Goal: Task Accomplishment & Management: Use online tool/utility

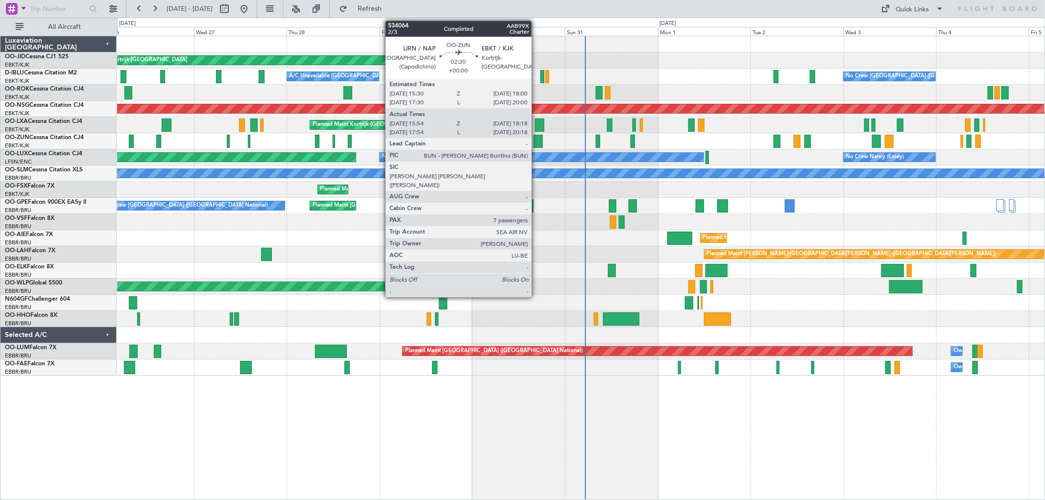
click at [537, 139] on div at bounding box center [538, 141] width 9 height 13
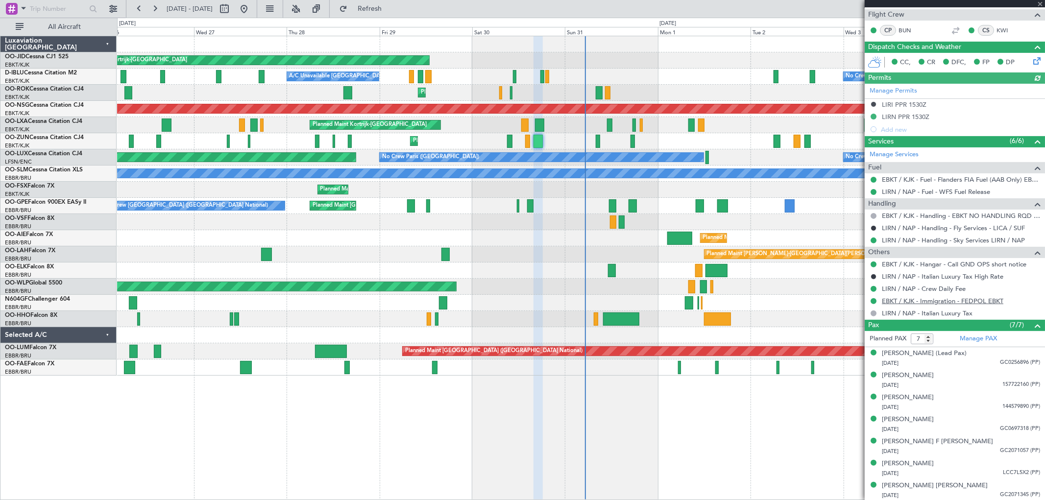
scroll to position [174, 0]
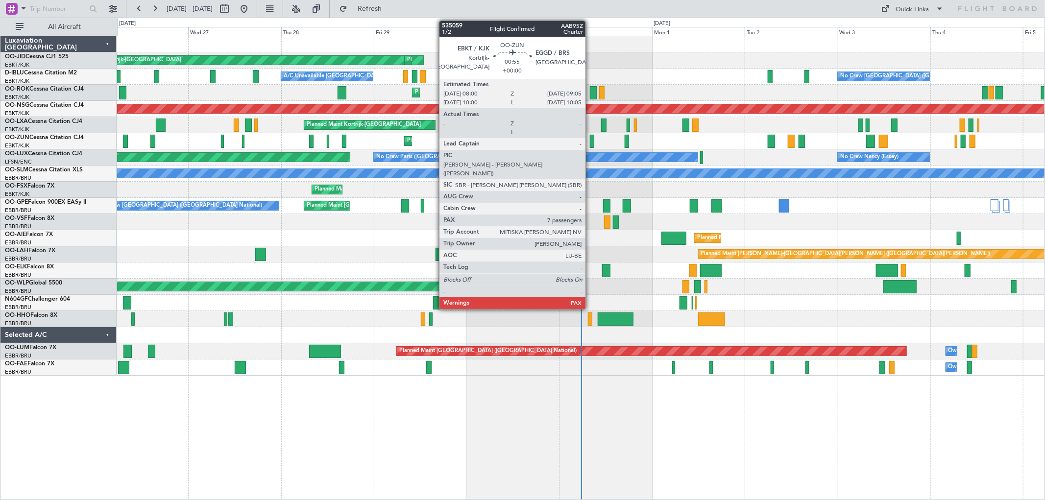
click at [591, 141] on div at bounding box center [592, 141] width 4 height 13
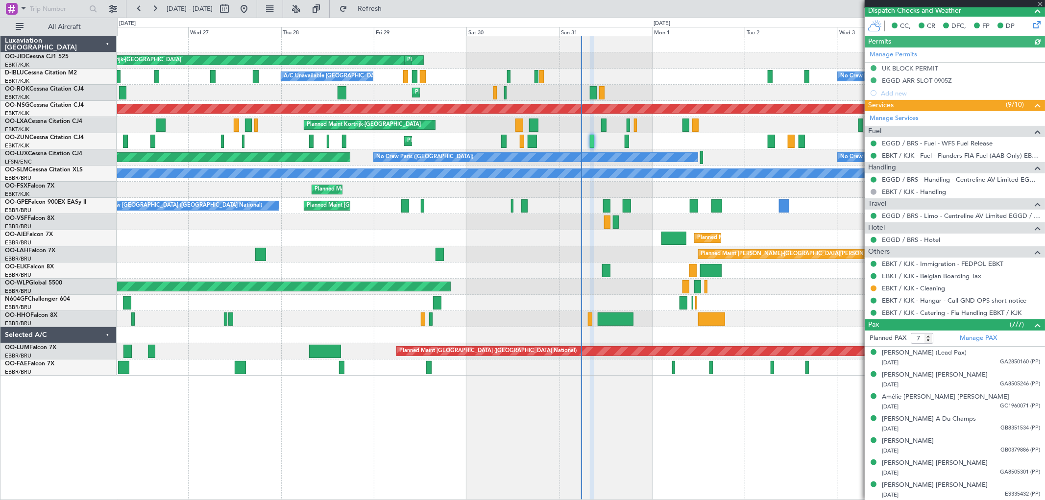
scroll to position [235, 0]
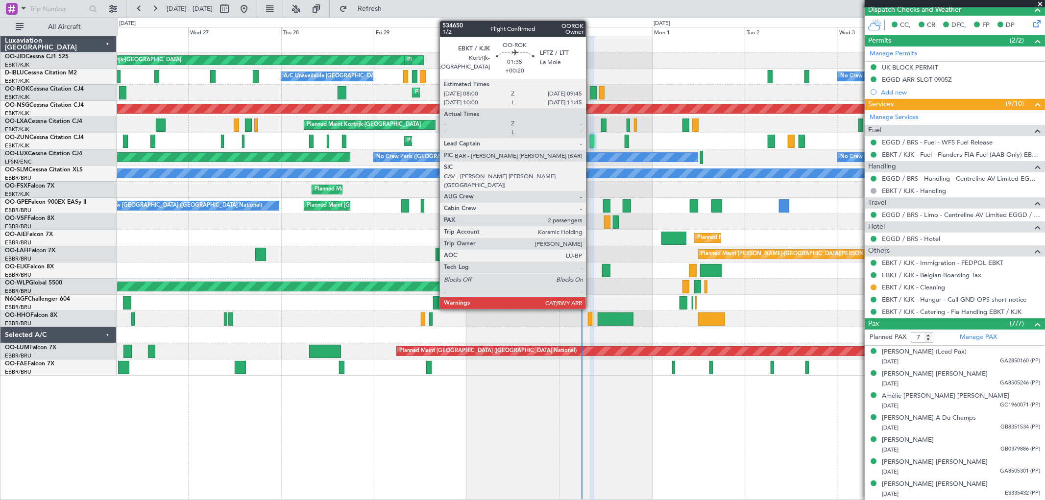
click at [591, 92] on div at bounding box center [593, 92] width 7 height 13
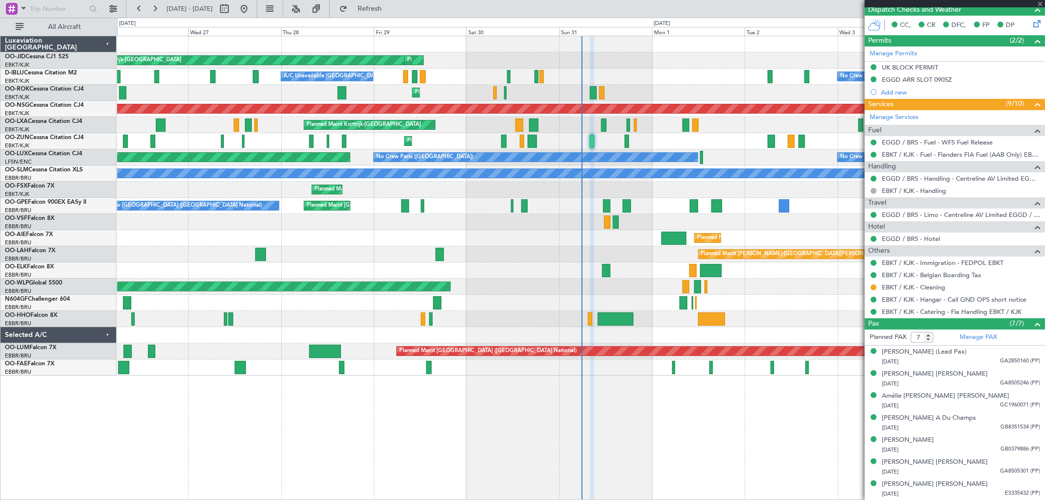
type input "+00:20"
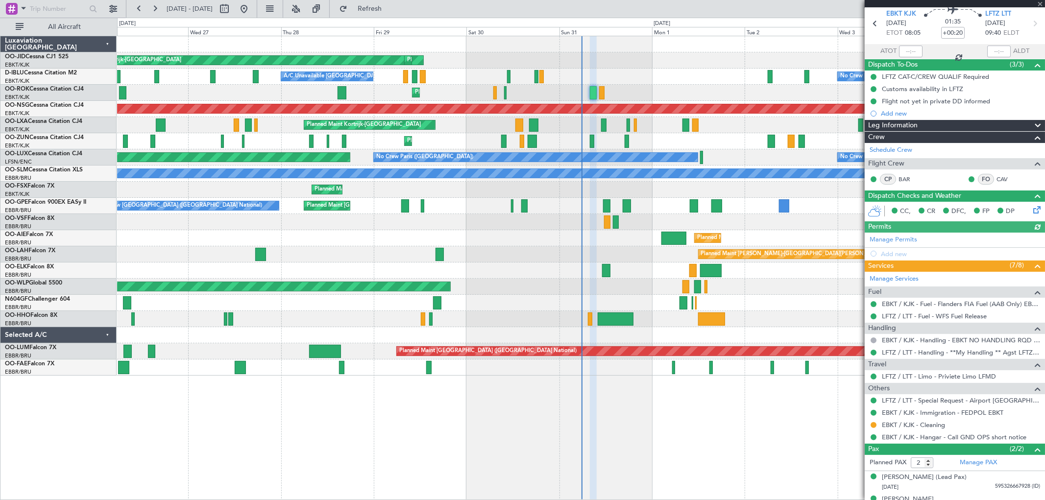
scroll to position [52, 0]
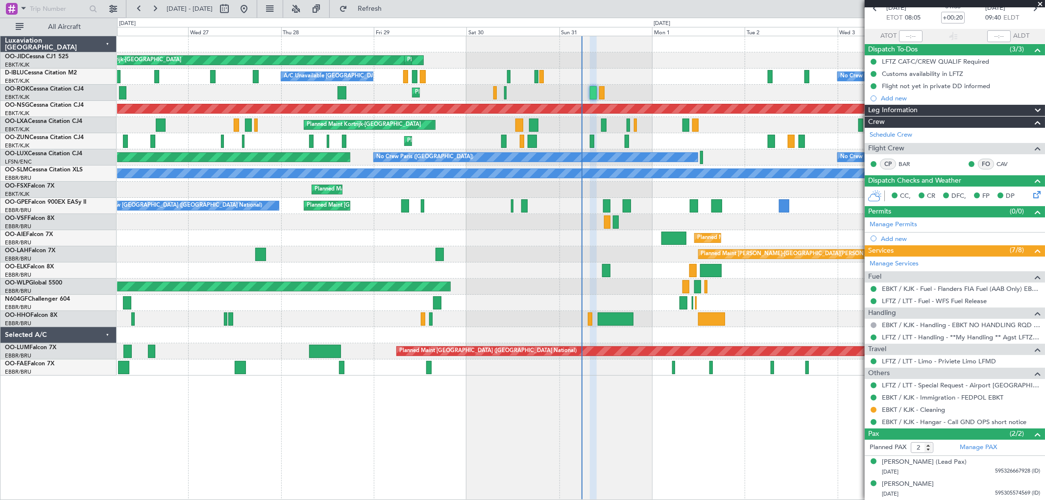
click at [1040, 3] on span at bounding box center [1041, 4] width 10 height 9
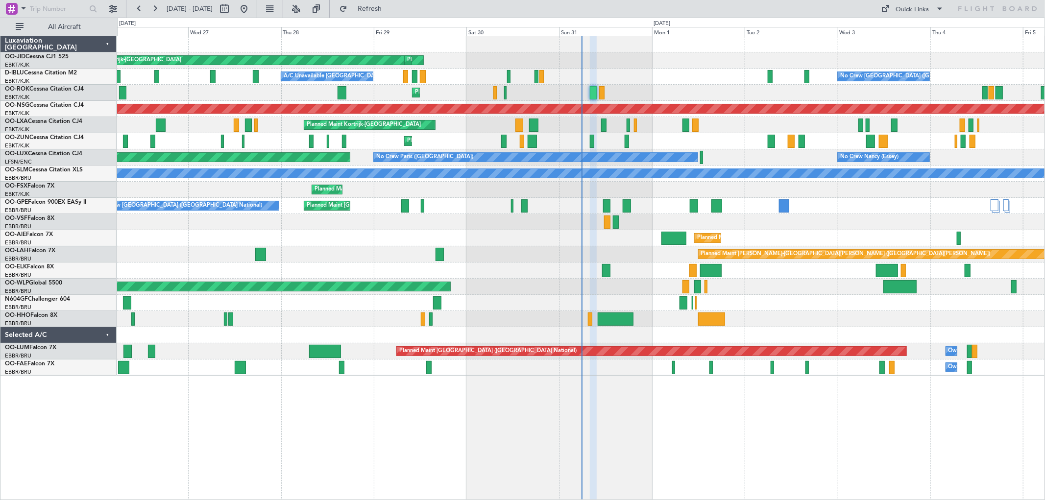
type input "0"
